Goal: Find specific page/section: Find specific page/section

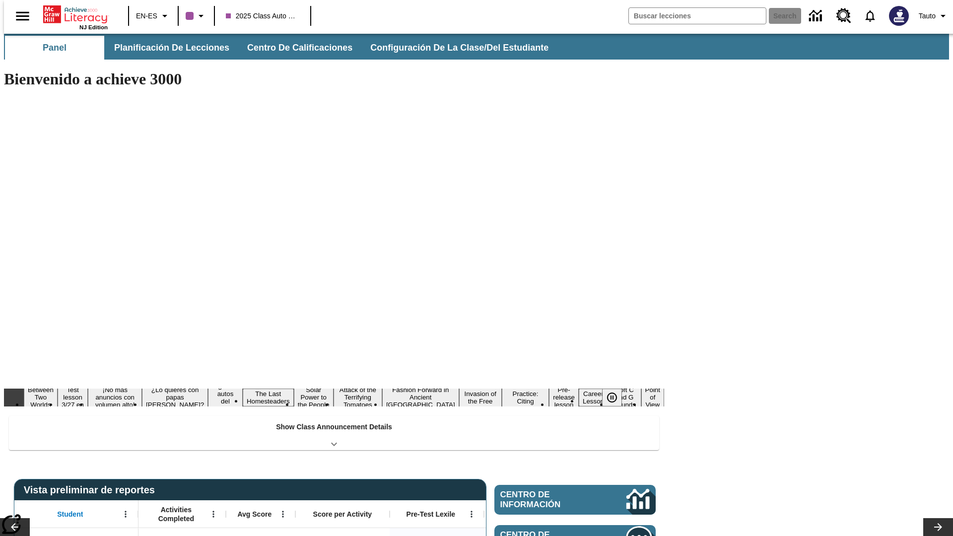
type input "-1"
click at [166, 48] on button "Planificación de lecciones" at bounding box center [172, 48] width 132 height 24
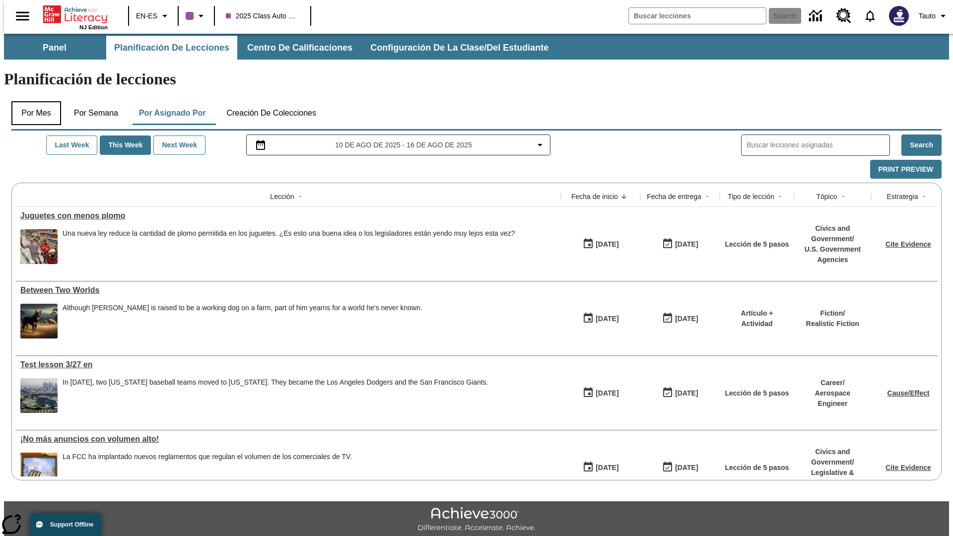
click at [32, 101] on button "Por mes" at bounding box center [36, 113] width 50 height 24
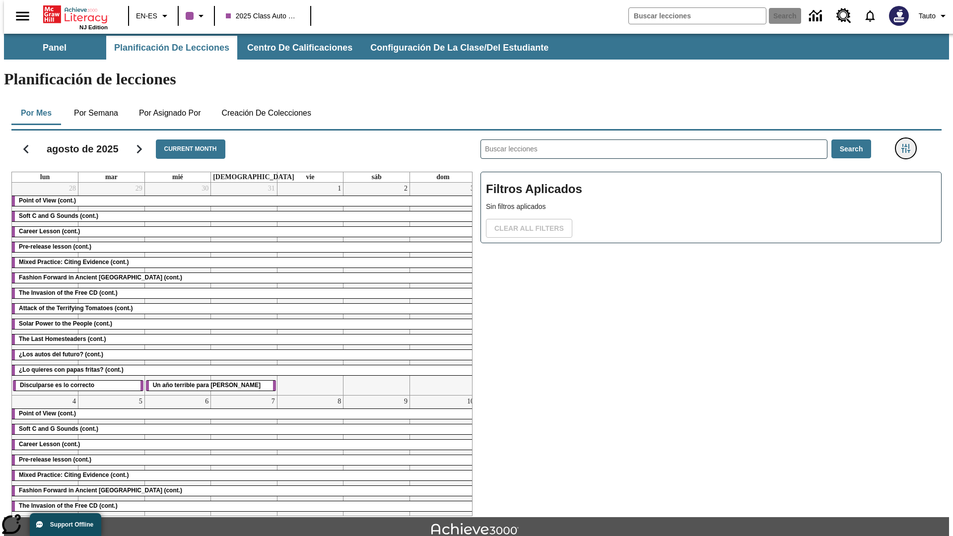
click at [909, 144] on icon "Menú lateral de filtros" at bounding box center [906, 148] width 9 height 9
